Goal: Task Accomplishment & Management: Manage account settings

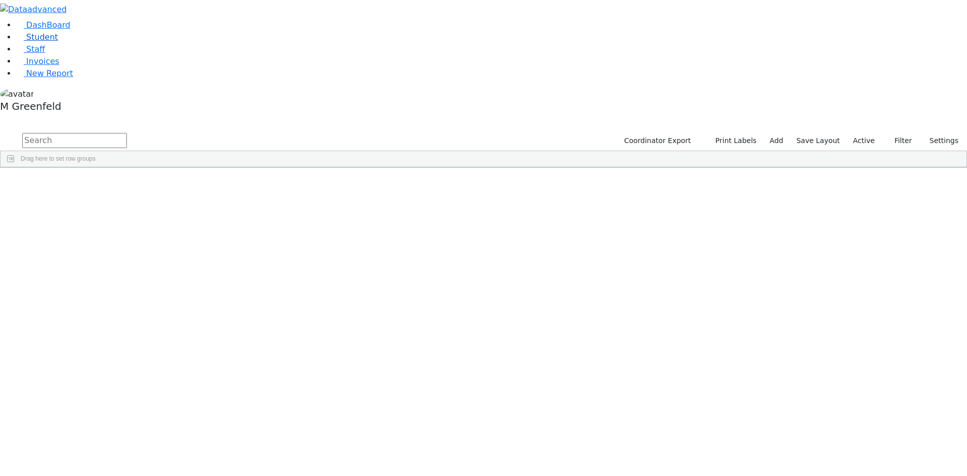
click at [58, 42] on link "Student" at bounding box center [37, 37] width 42 height 10
click at [898, 133] on button "Filter" at bounding box center [898, 141] width 35 height 16
click at [870, 217] on label "Enrollment student only" at bounding box center [882, 229] width 67 height 24
click at [845, 219] on input "Enrollment student only" at bounding box center [841, 223] width 8 height 8
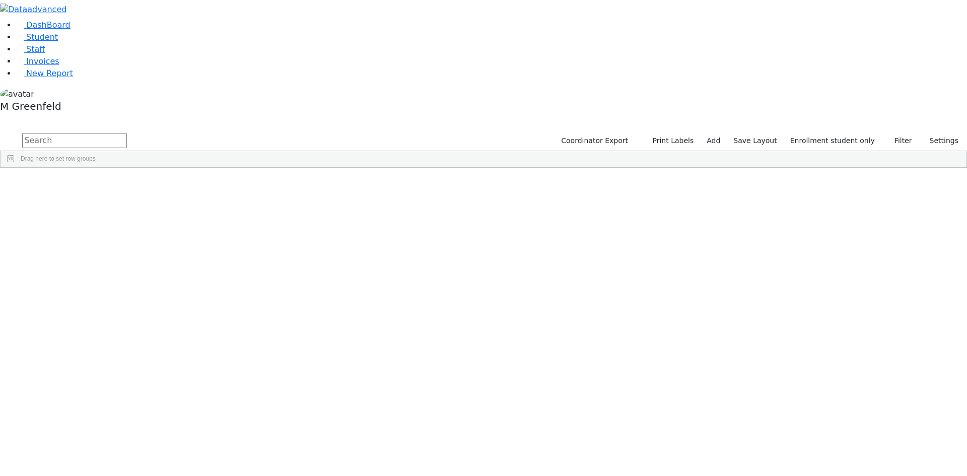
click at [150, 422] on div "Shea" at bounding box center [125, 429] width 48 height 14
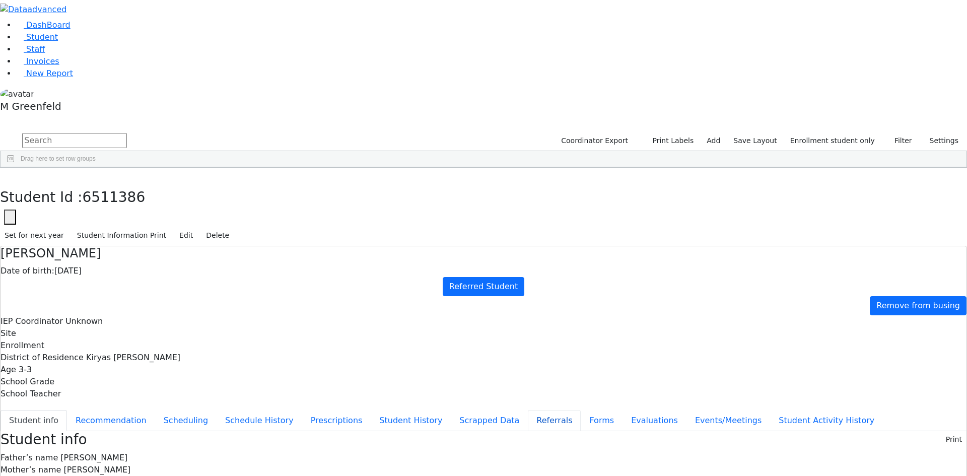
click at [528, 410] on button "Referrals" at bounding box center [554, 420] width 53 height 21
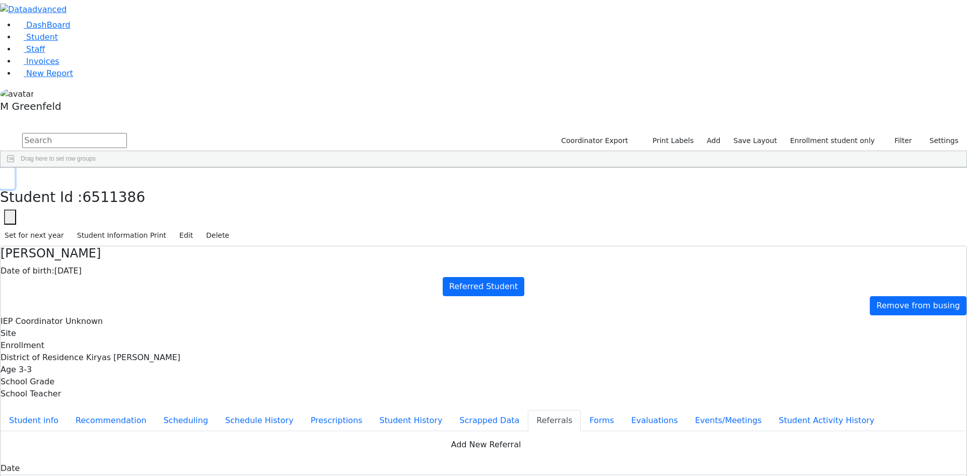
click at [15, 168] on button "button" at bounding box center [7, 178] width 15 height 21
click at [101, 408] on div "Herskovic" at bounding box center [77, 415] width 48 height 14
click at [101, 393] on div "Held" at bounding box center [77, 400] width 48 height 14
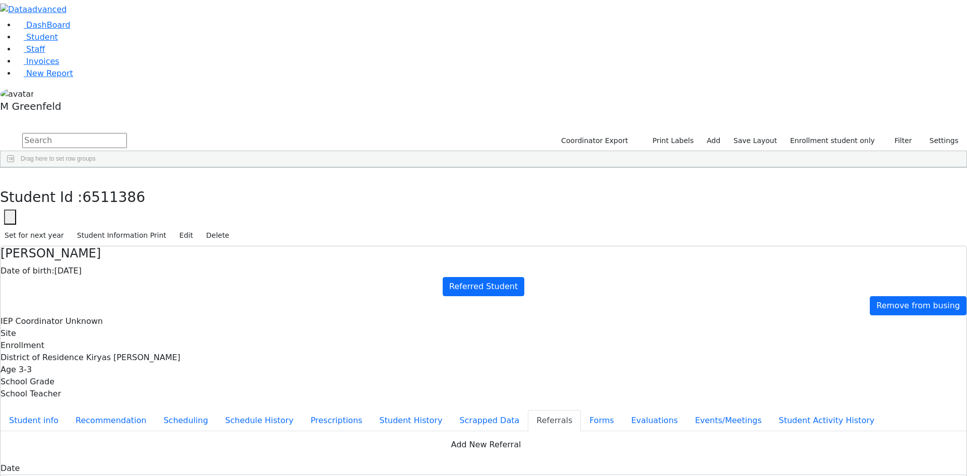
click at [101, 408] on div "Herskovic" at bounding box center [77, 415] width 48 height 14
click at [15, 168] on button "button" at bounding box center [7, 178] width 15 height 21
click at [101, 422] on div "Herskovic" at bounding box center [77, 429] width 48 height 14
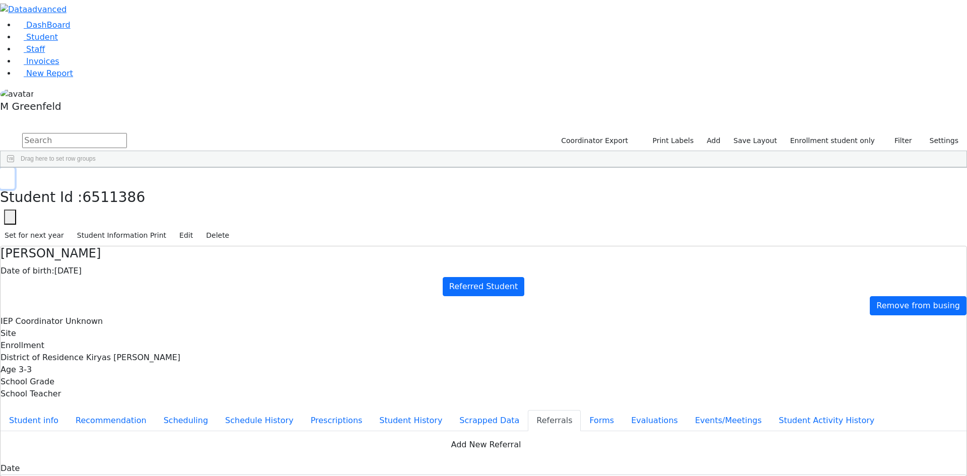
click at [10, 175] on icon "button" at bounding box center [8, 178] width 6 height 6
click at [36, 42] on span "Student" at bounding box center [42, 37] width 32 height 10
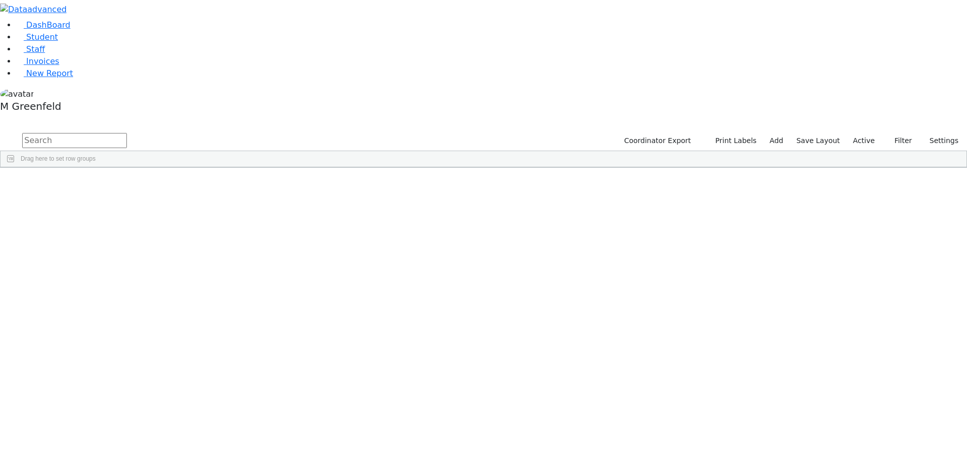
click at [873, 133] on label "Active" at bounding box center [864, 141] width 31 height 16
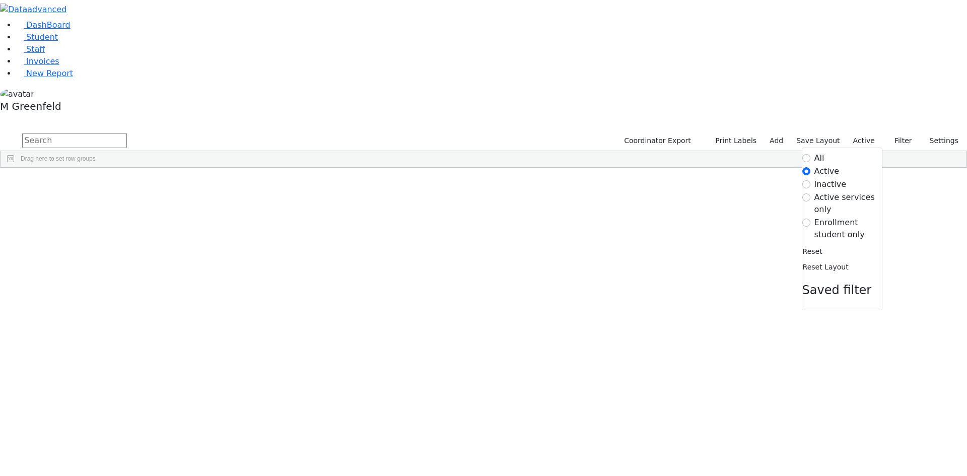
click at [829, 217] on label "Enrollment student only" at bounding box center [847, 229] width 67 height 24
click at [810, 219] on input "Enrollment student only" at bounding box center [806, 223] width 8 height 8
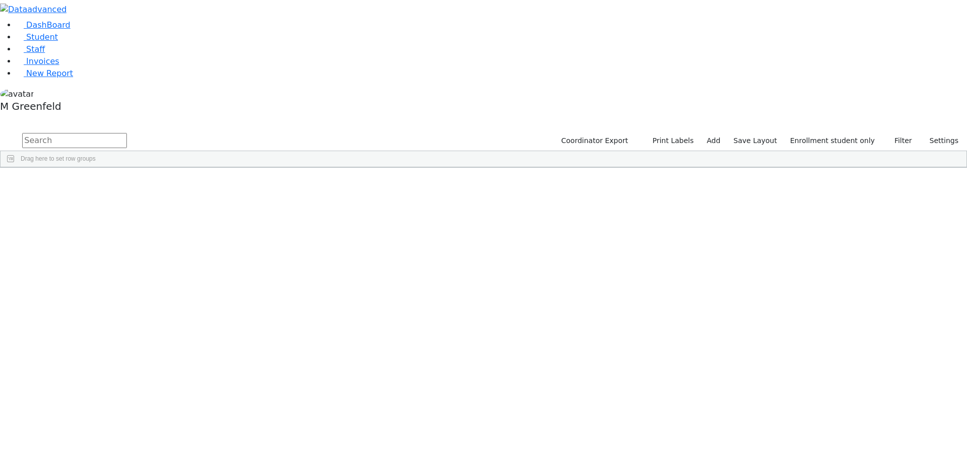
scroll to position [230, 0]
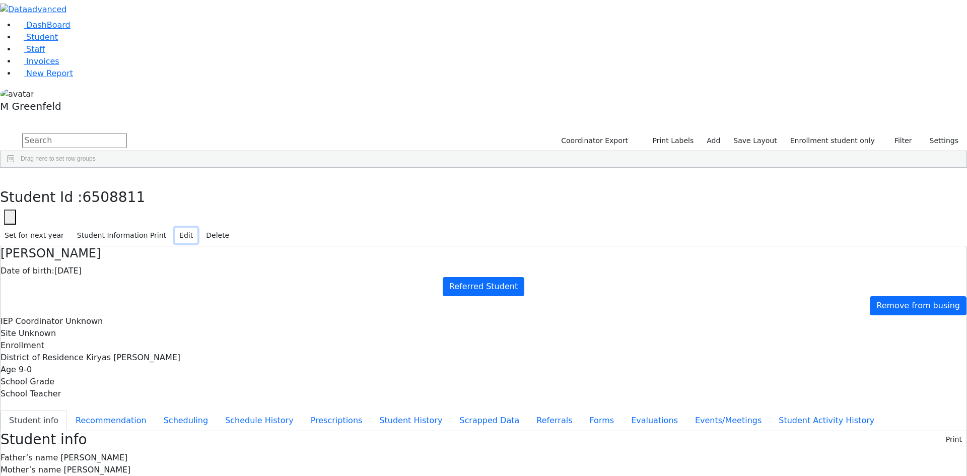
click at [197, 228] on button "Edit" at bounding box center [186, 236] width 23 height 16
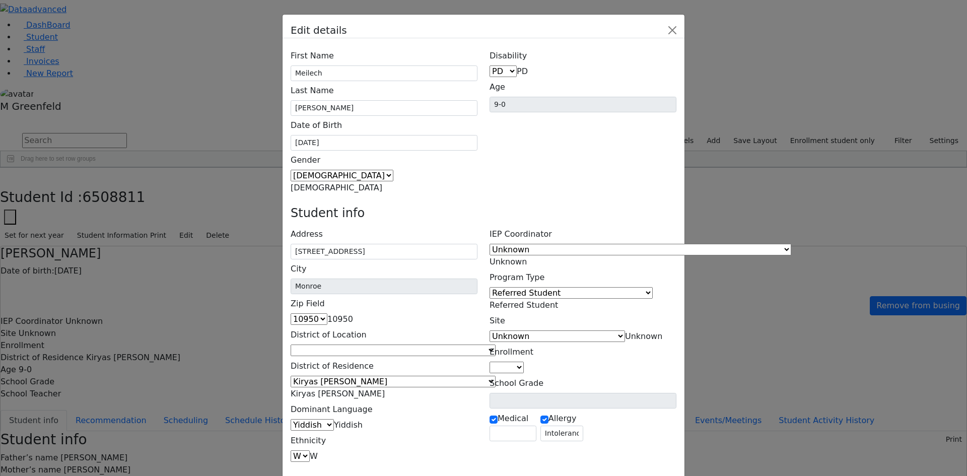
click at [528, 66] on span "PD" at bounding box center [522, 71] width 11 height 10
select select "1"
click at [558, 300] on span "Referred Student" at bounding box center [524, 305] width 69 height 10
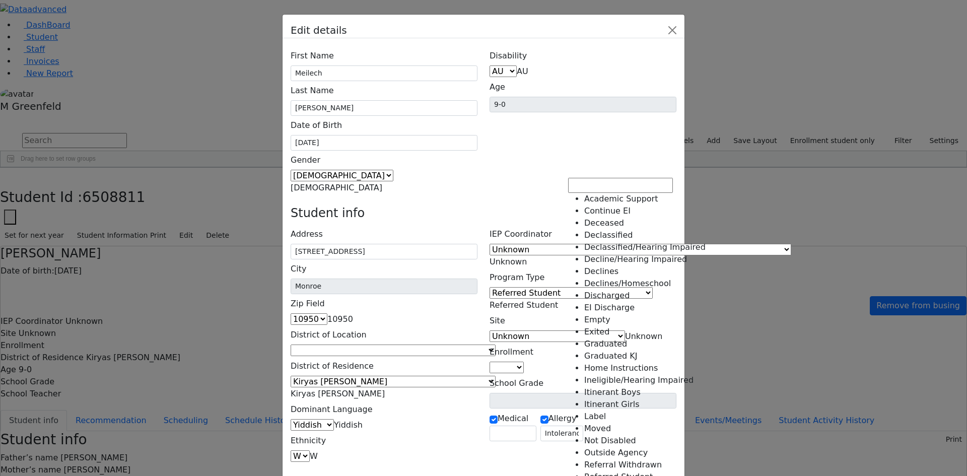
scroll to position [103, 0]
select select "11"
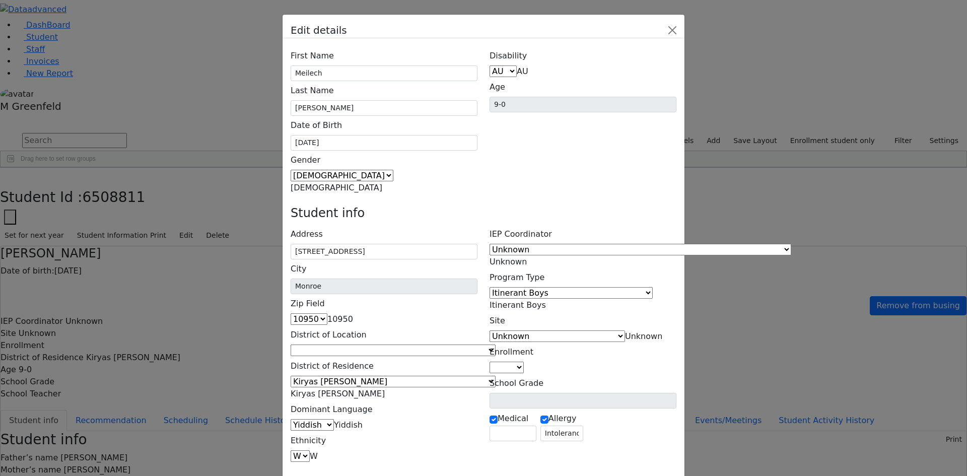
click at [625, 331] on span "Unknown" at bounding box center [643, 336] width 37 height 10
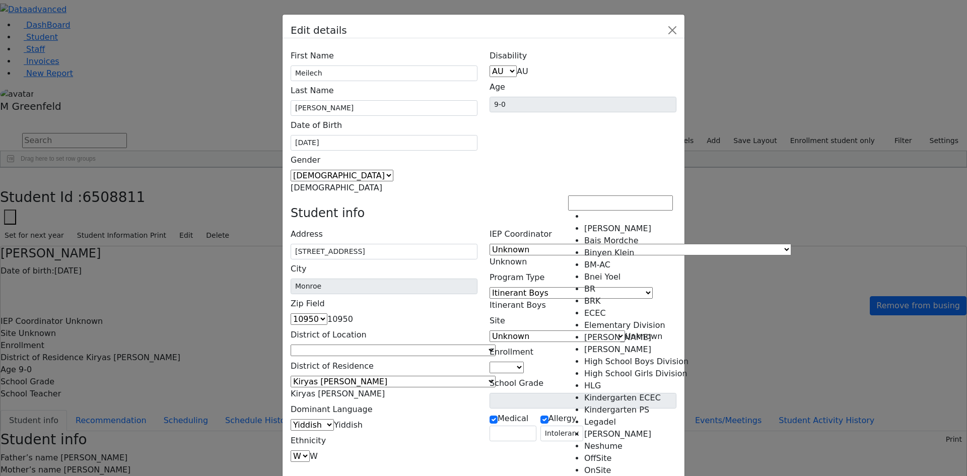
scroll to position [0, 0]
select select "8"
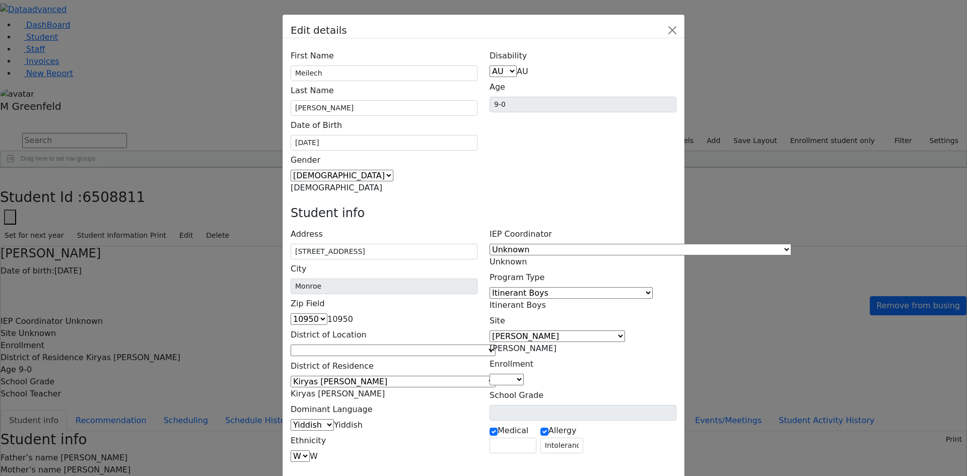
click at [524, 375] on span at bounding box center [524, 380] width 0 height 10
select select "4"
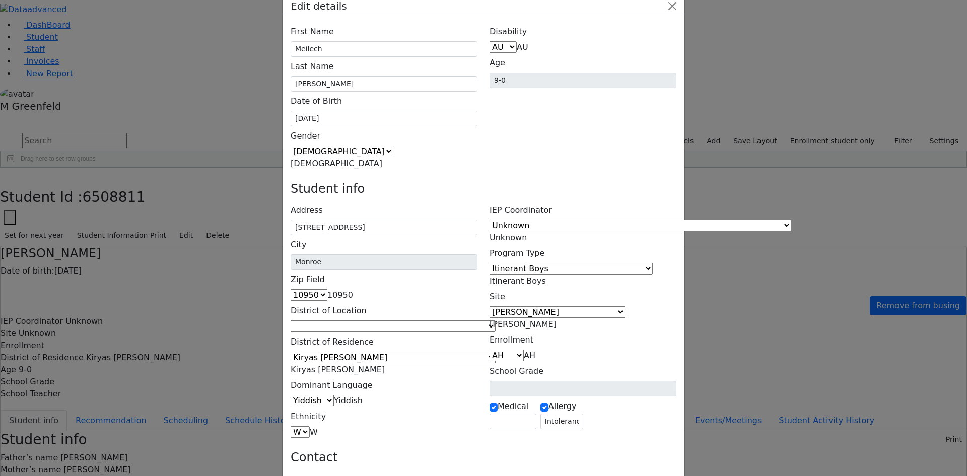
scroll to position [35, 0]
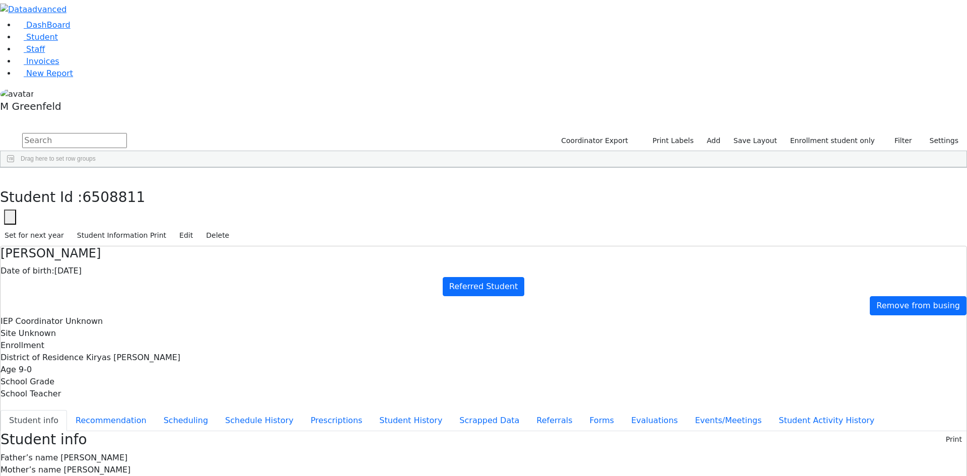
scroll to position [0, 0]
click at [155, 410] on button "Recommendation" at bounding box center [111, 420] width 88 height 21
checkbox input "true"
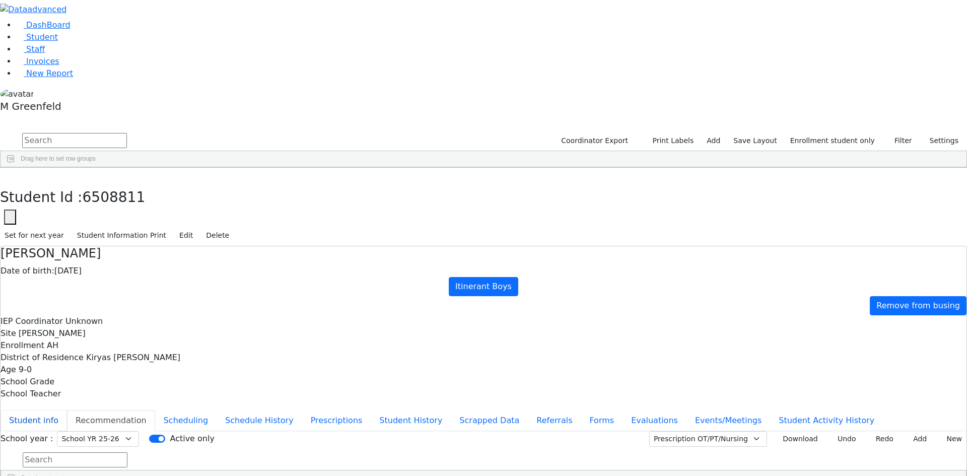
click at [67, 410] on button "Student info" at bounding box center [34, 420] width 66 height 21
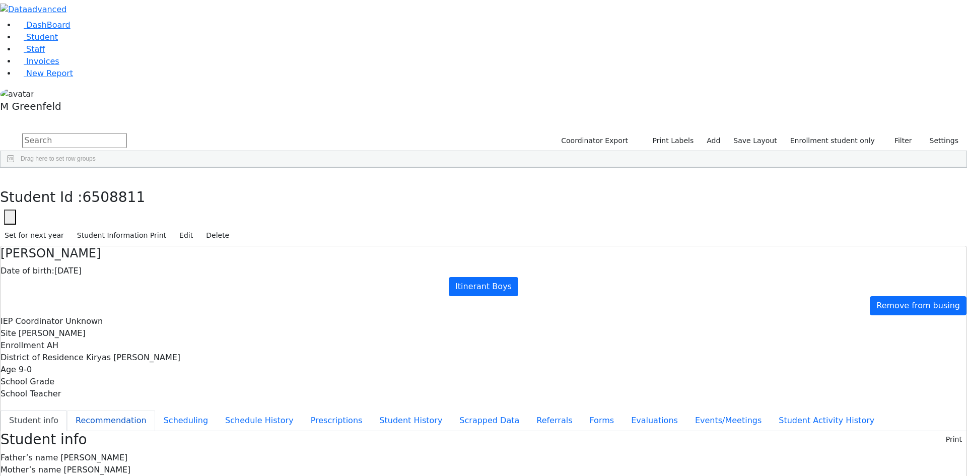
click at [155, 410] on button "Recommendation" at bounding box center [111, 420] width 88 height 21
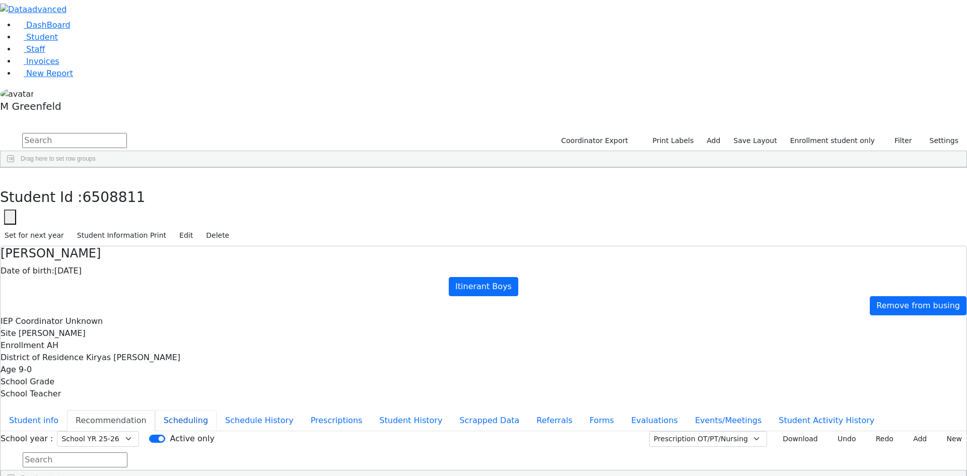
click at [217, 410] on button "Scheduling" at bounding box center [185, 420] width 61 height 21
click at [623, 410] on button "Evaluations" at bounding box center [655, 420] width 64 height 21
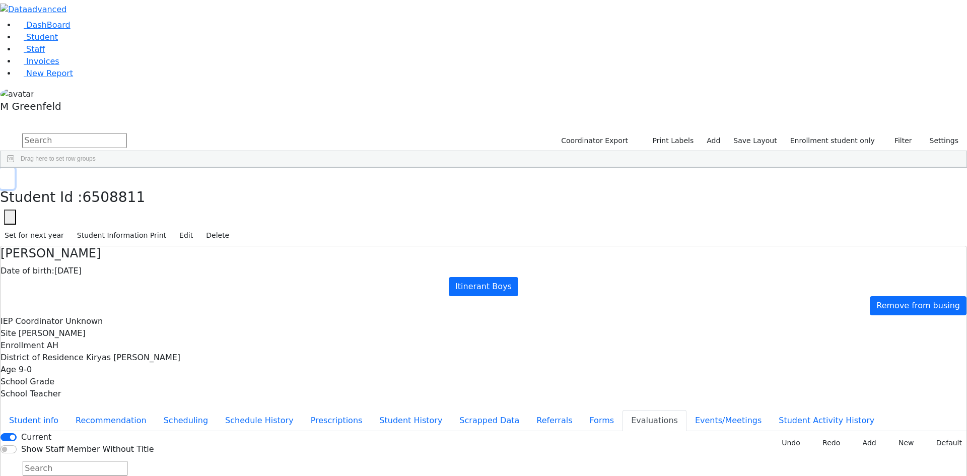
click at [5, 175] on use "button" at bounding box center [5, 175] width 0 height 0
click at [45, 54] on link "Staff" at bounding box center [30, 49] width 29 height 10
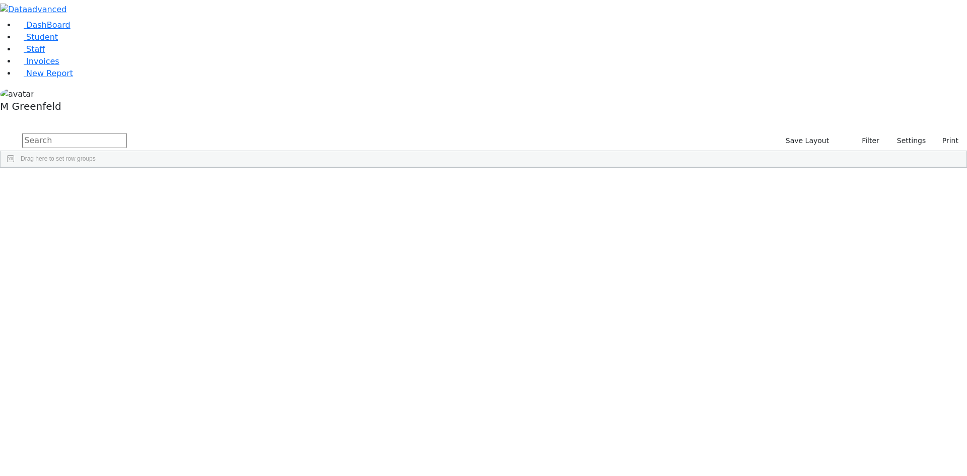
click at [127, 133] on input "text" at bounding box center [74, 140] width 105 height 15
type input "Geste"
click at [0, 131] on button "submit" at bounding box center [10, 140] width 20 height 19
click at [58, 42] on link "Student" at bounding box center [37, 37] width 42 height 10
click at [127, 133] on input "text" at bounding box center [74, 140] width 105 height 15
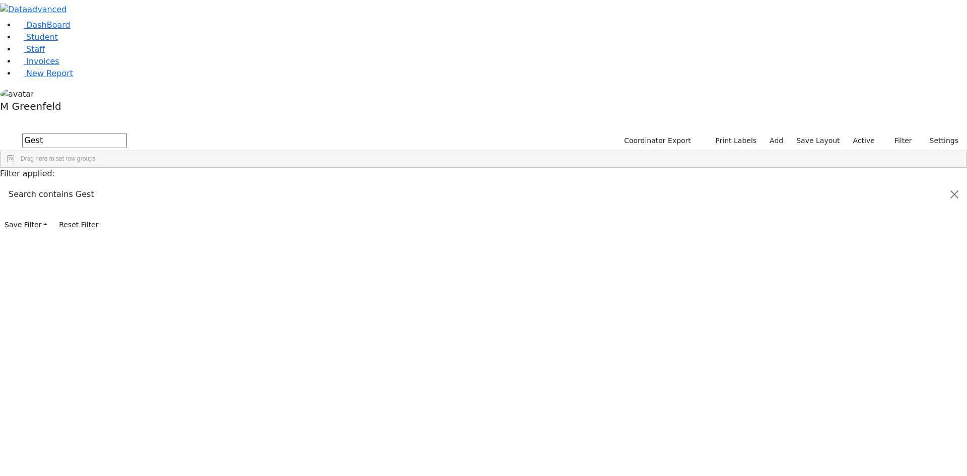
click at [127, 133] on input "Gest" at bounding box center [74, 140] width 105 height 15
type input "Gest"
click at [150, 198] on div "[PERSON_NAME]" at bounding box center [125, 205] width 48 height 14
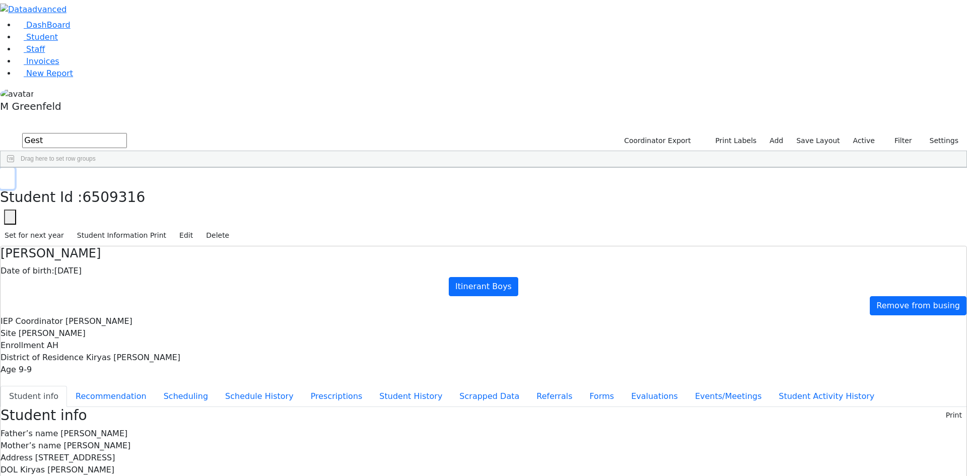
click at [10, 175] on icon "button" at bounding box center [8, 178] width 6 height 6
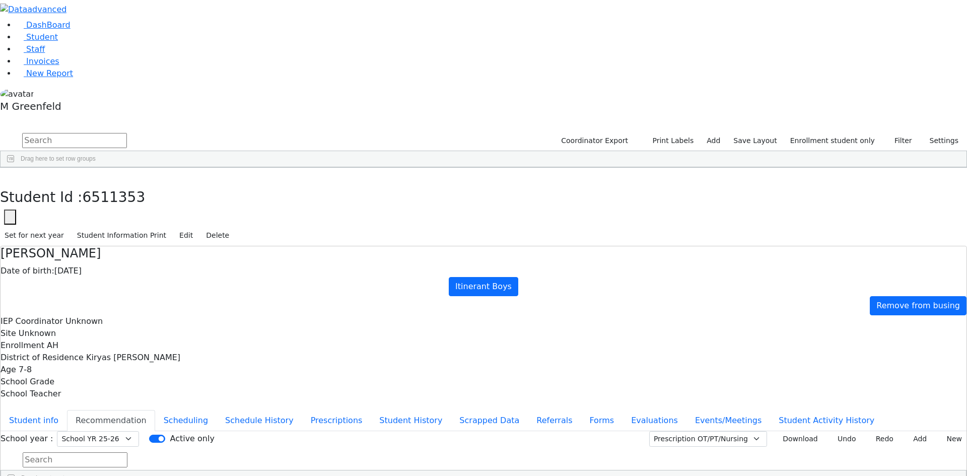
click at [127, 133] on input "text" at bounding box center [74, 140] width 105 height 15
type input "teit"
click at [34, 66] on span "Invoices" at bounding box center [42, 61] width 33 height 10
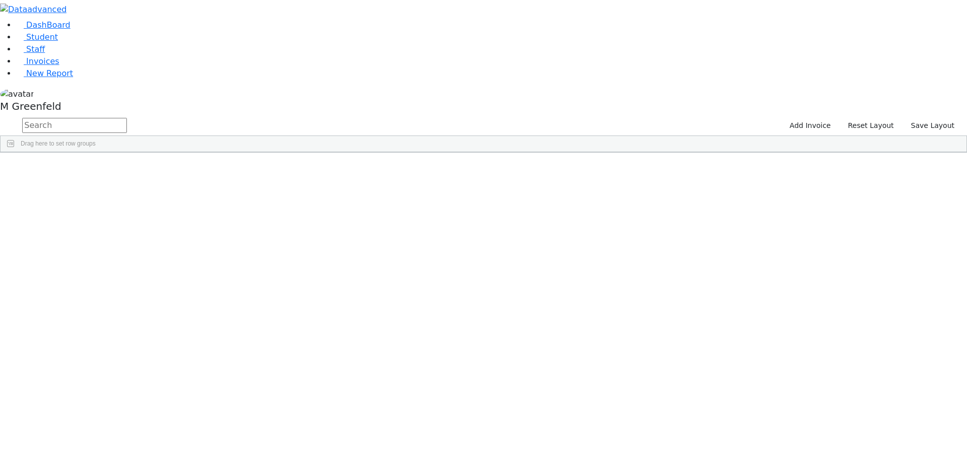
click at [151, 169] on div "2110456" at bounding box center [113, 176] width 75 height 14
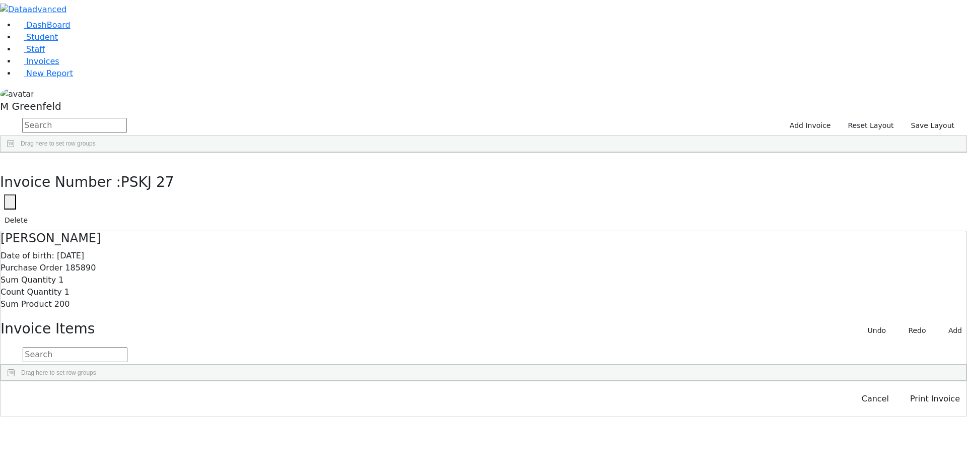
click at [16, 194] on button "button" at bounding box center [10, 201] width 12 height 15
drag, startPoint x: 707, startPoint y: 57, endPoint x: 720, endPoint y: 57, distance: 13.6
click at [118, 222] on input "PSKJ 27" at bounding box center [62, 231] width 114 height 19
paste input "027-26F"
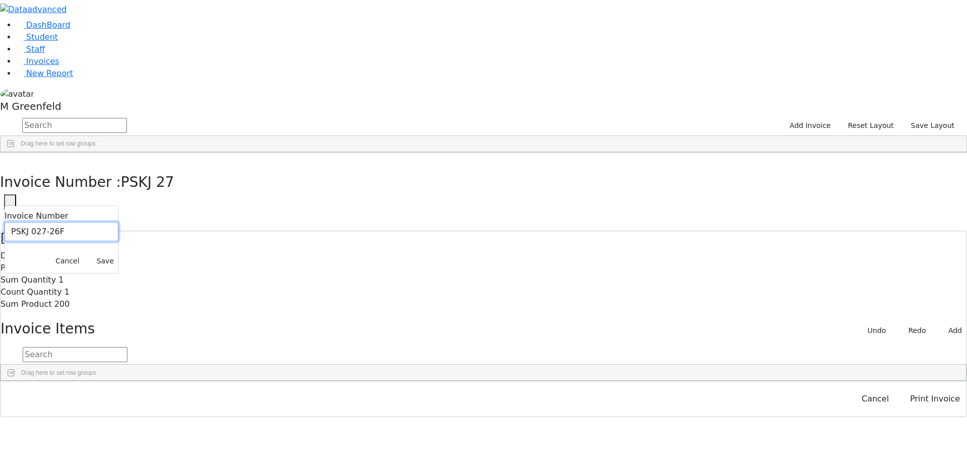
type input "PSKJ 027-26F"
click at [118, 253] on button "Save" at bounding box center [105, 261] width 26 height 16
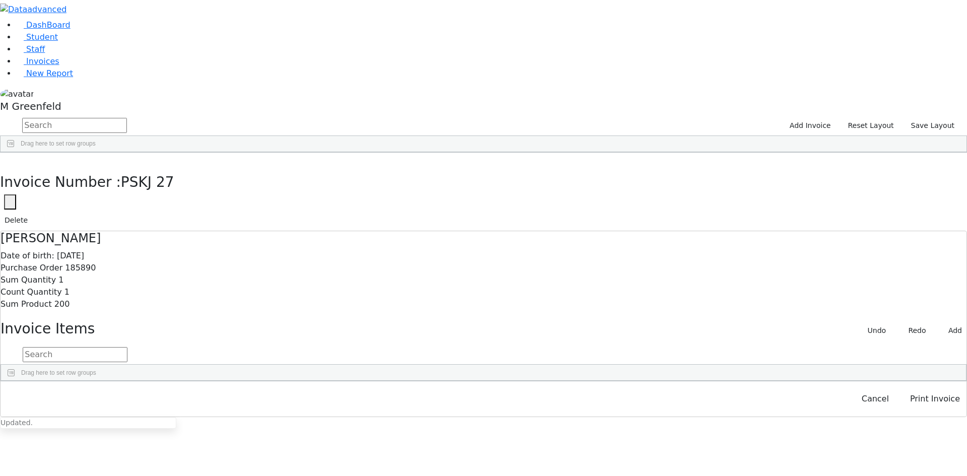
click at [226, 169] on div "Klein" at bounding box center [188, 176] width 75 height 14
click at [931, 409] on button "Print Invoice" at bounding box center [935, 398] width 63 height 19
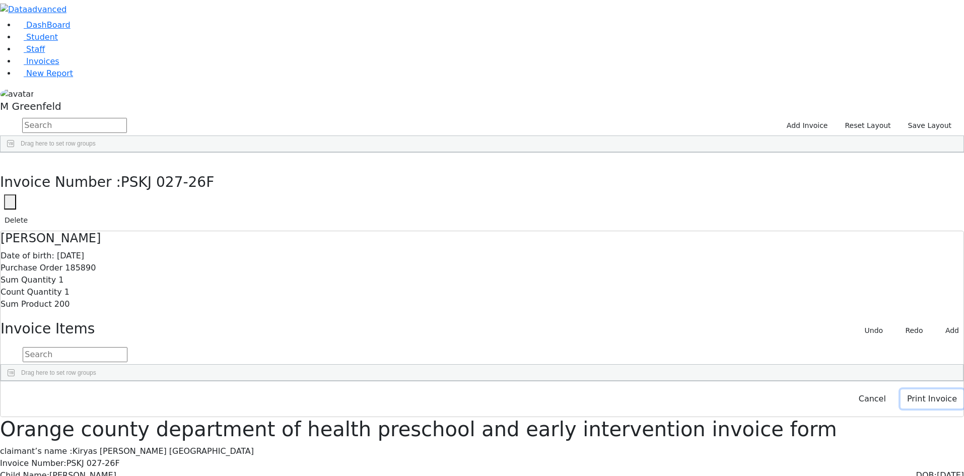
click at [912, 409] on button "Print Invoice" at bounding box center [932, 398] width 63 height 19
click at [5, 160] on use "button" at bounding box center [5, 160] width 0 height 0
click at [58, 42] on link "Student" at bounding box center [37, 37] width 42 height 10
